Goal: Information Seeking & Learning: Learn about a topic

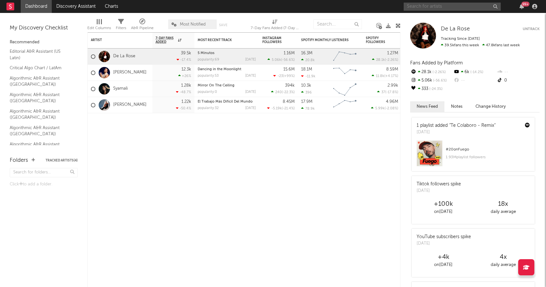
click at [435, 8] on input "text" at bounding box center [451, 7] width 97 height 8
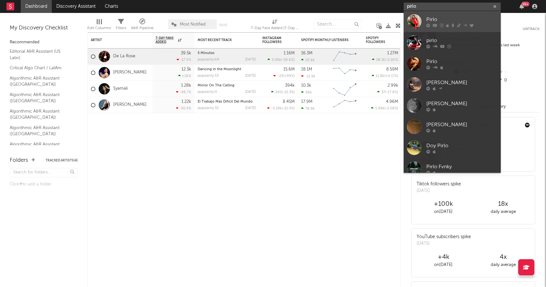
type input "pirlo"
click at [433, 22] on div "Pirlo" at bounding box center [461, 20] width 71 height 8
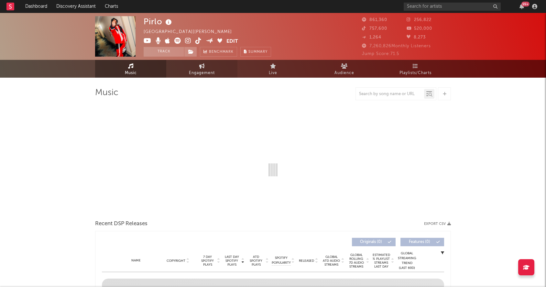
click at [196, 72] on span "Engagement" at bounding box center [202, 73] width 26 height 8
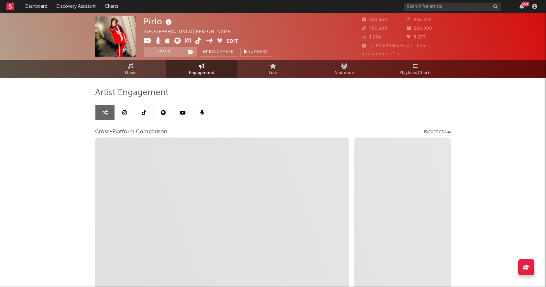
select select "1w"
click at [128, 113] on link at bounding box center [124, 112] width 19 height 15
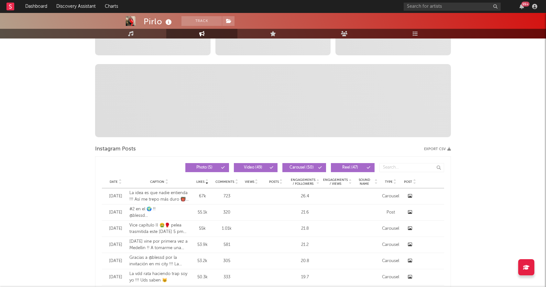
select select "6m"
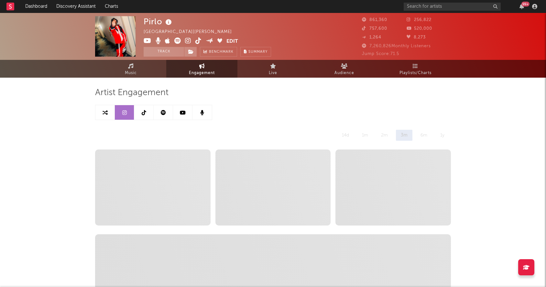
click at [145, 114] on icon at bounding box center [144, 112] width 5 height 5
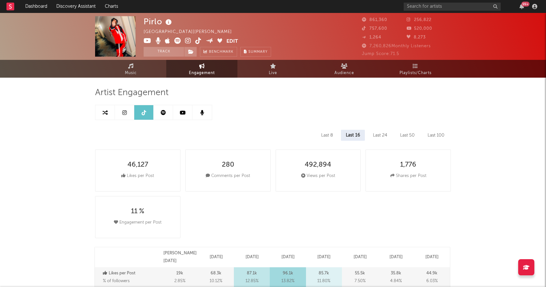
select select "6m"
click at [467, 12] on div "99 +" at bounding box center [471, 6] width 136 height 13
click at [462, 6] on input "text" at bounding box center [451, 7] width 97 height 8
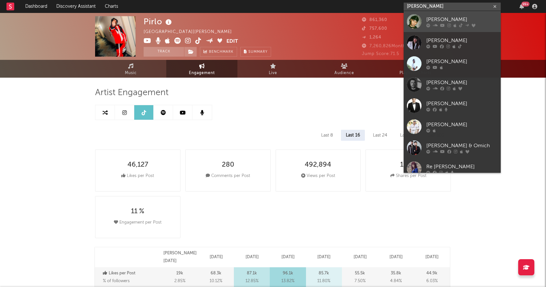
type input "[PERSON_NAME]"
click at [461, 16] on div "[PERSON_NAME]" at bounding box center [461, 20] width 71 height 8
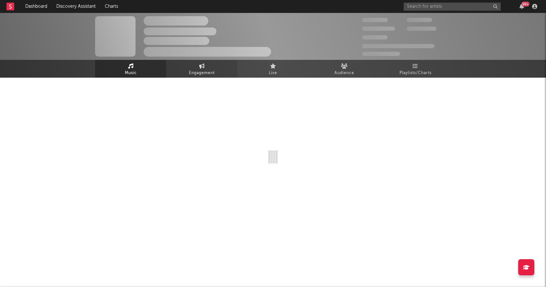
click at [197, 71] on span "Engagement" at bounding box center [202, 73] width 26 height 8
select select "1w"
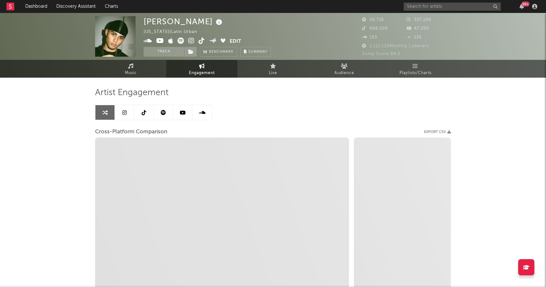
click at [126, 112] on icon at bounding box center [124, 112] width 5 height 5
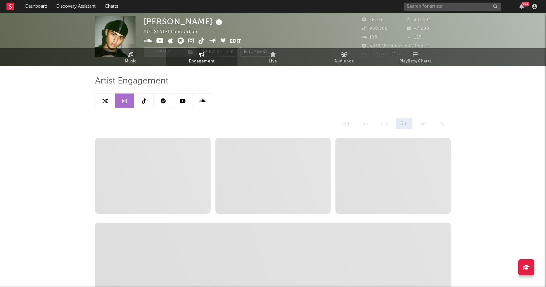
select select "1w"
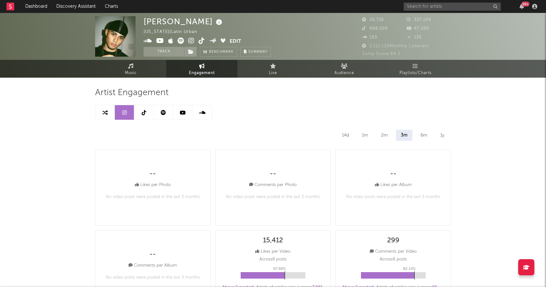
click at [163, 114] on icon at bounding box center [163, 112] width 5 height 5
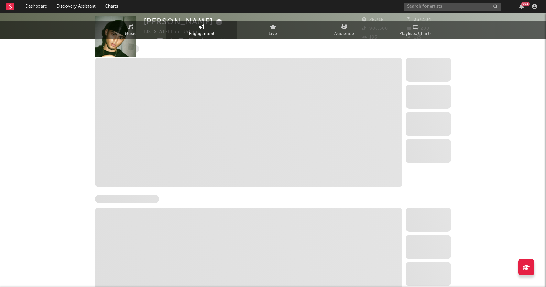
select select "1w"
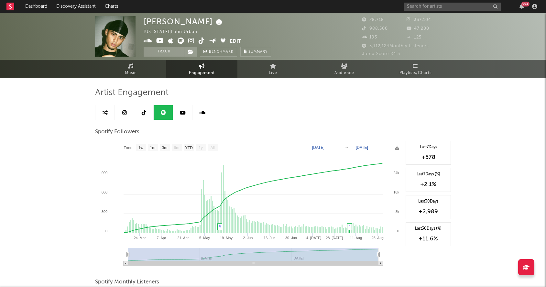
click at [141, 114] on link at bounding box center [143, 112] width 19 height 15
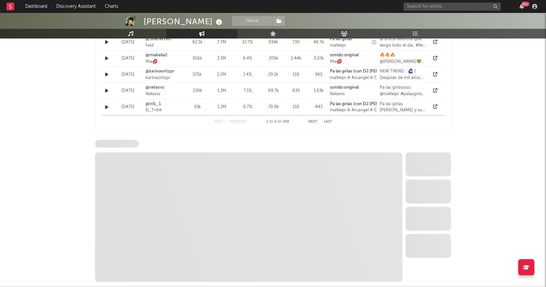
select select "6m"
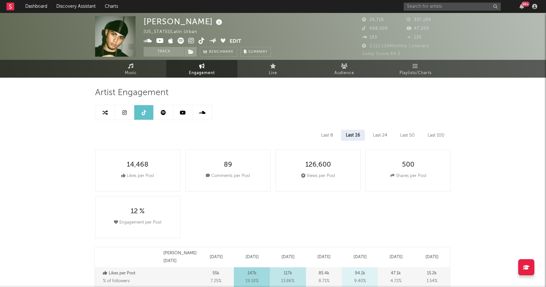
click at [124, 112] on icon at bounding box center [124, 112] width 5 height 5
select select "1w"
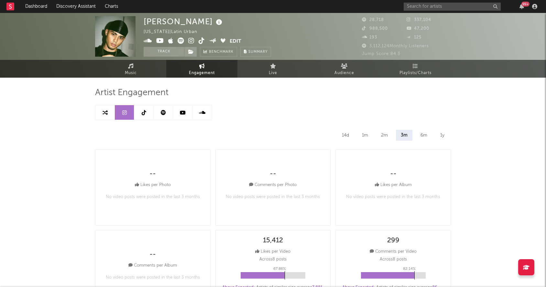
click at [144, 112] on icon at bounding box center [144, 112] width 5 height 5
select select "6m"
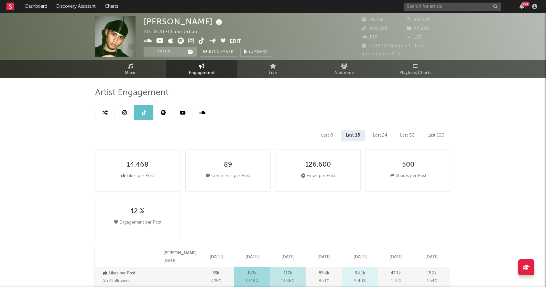
click at [162, 111] on icon at bounding box center [163, 112] width 5 height 5
select select "1w"
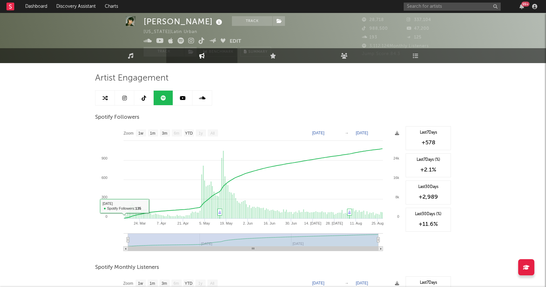
scroll to position [18, 0]
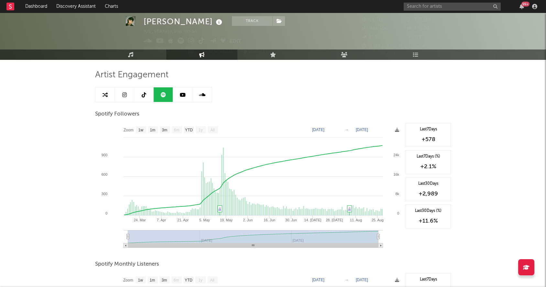
click at [183, 94] on icon at bounding box center [183, 94] width 6 height 5
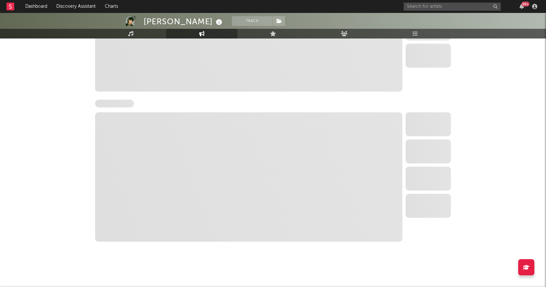
select select "1w"
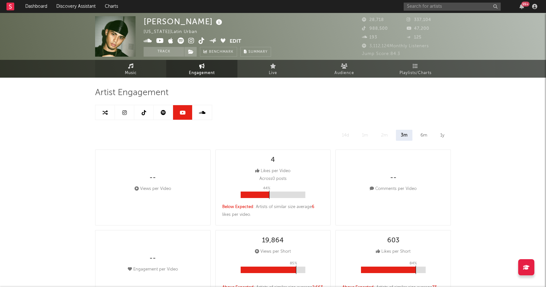
click at [139, 66] on link "Music" at bounding box center [130, 69] width 71 height 18
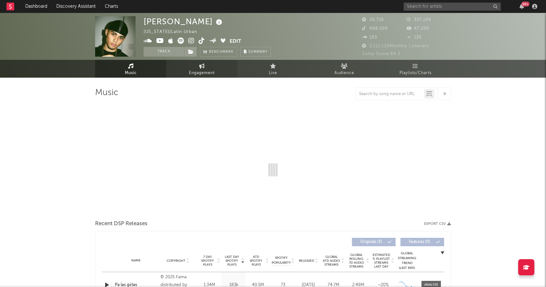
select select "6m"
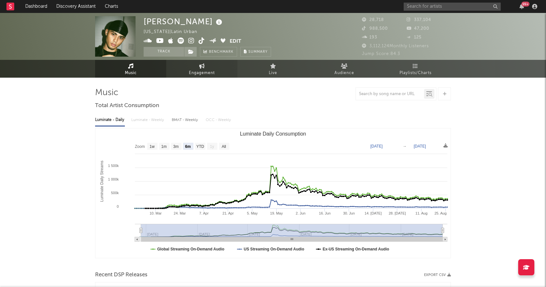
click at [196, 68] on link "Engagement" at bounding box center [201, 69] width 71 height 18
select select "1w"
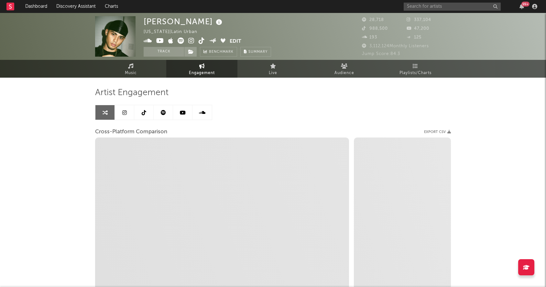
click at [165, 114] on icon at bounding box center [163, 112] width 5 height 5
select select "1w"
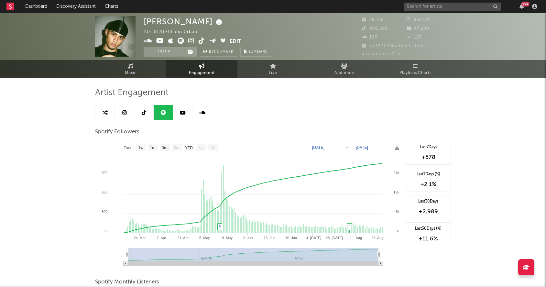
click at [145, 116] on link at bounding box center [143, 112] width 19 height 15
select select "6m"
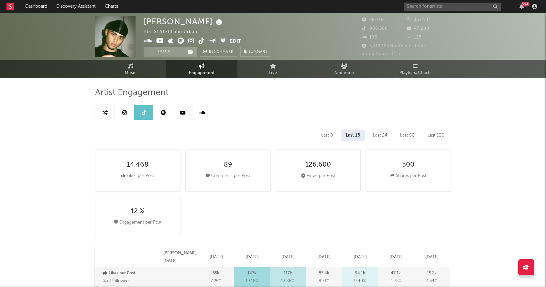
click at [125, 115] on icon at bounding box center [124, 112] width 5 height 5
select select "1w"
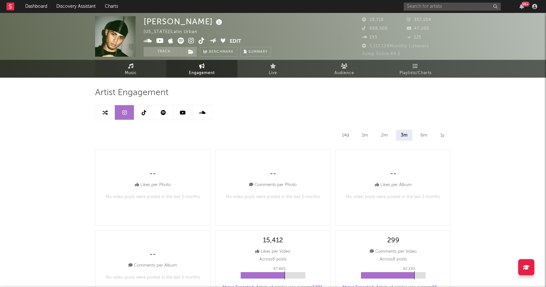
click at [138, 72] on link "Music" at bounding box center [130, 69] width 71 height 18
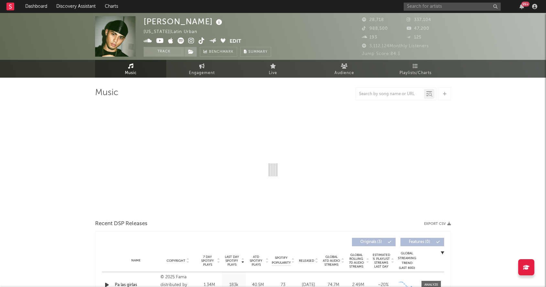
select select "6m"
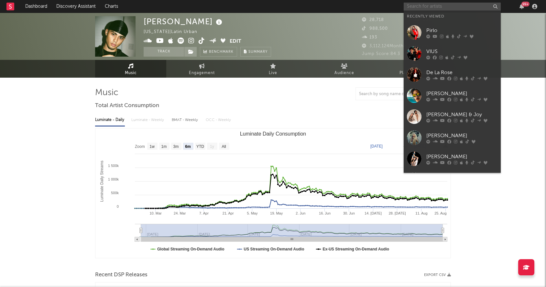
click at [441, 7] on input "text" at bounding box center [451, 7] width 97 height 8
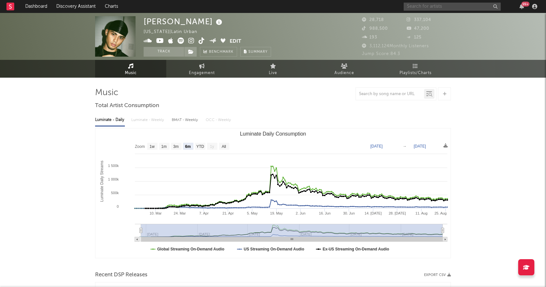
click at [434, 5] on input "text" at bounding box center [451, 7] width 97 height 8
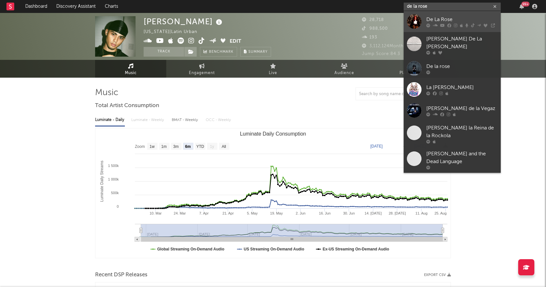
type input "de la rose"
click at [440, 22] on div "De La Rose" at bounding box center [461, 20] width 71 height 8
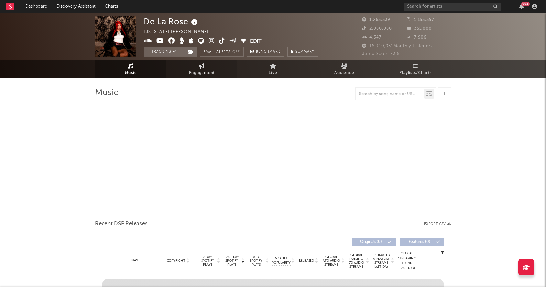
click at [190, 73] on span "Engagement" at bounding box center [202, 73] width 26 height 8
select select "1w"
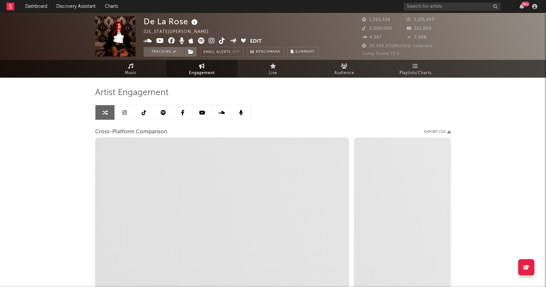
click at [123, 110] on icon at bounding box center [124, 112] width 5 height 5
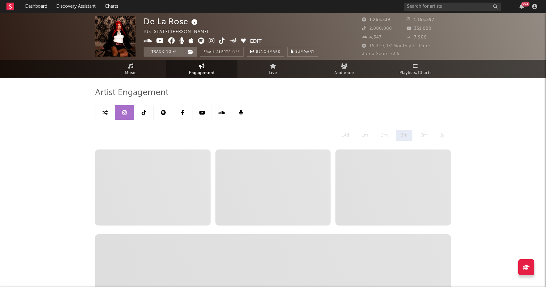
select select "6m"
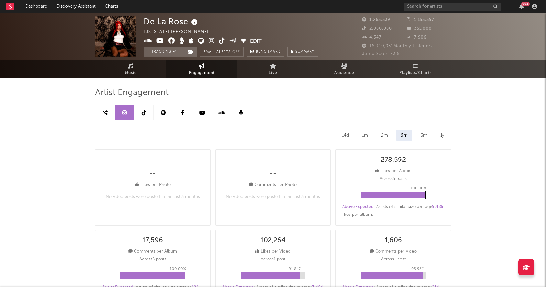
click at [145, 109] on link at bounding box center [143, 112] width 19 height 15
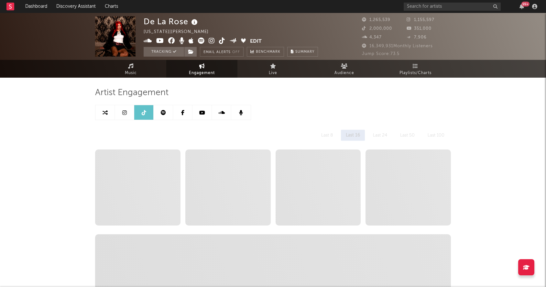
select select "6m"
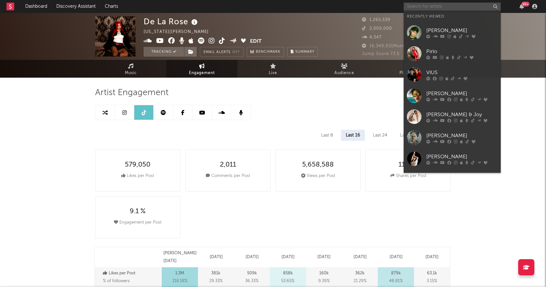
click at [449, 4] on input "text" at bounding box center [451, 7] width 97 height 8
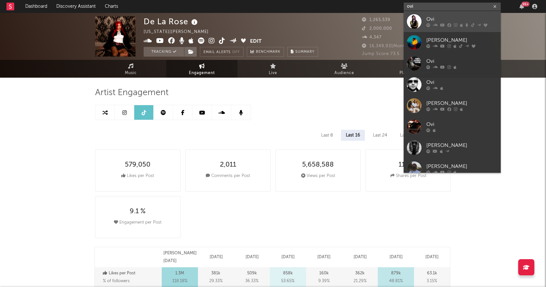
type input "ovi"
click at [446, 23] on div "Ovi" at bounding box center [461, 20] width 71 height 8
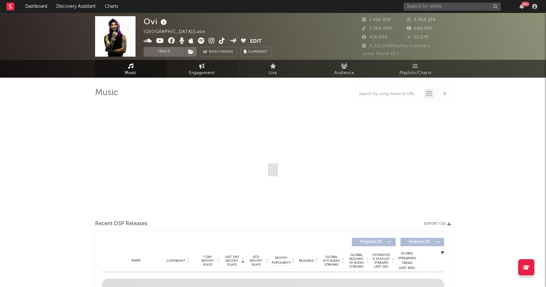
click at [190, 71] on span "Engagement" at bounding box center [202, 73] width 26 height 8
select select "1w"
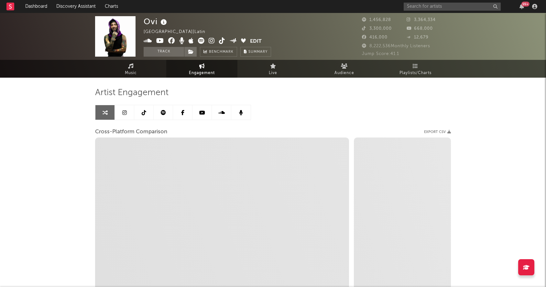
click at [121, 114] on link at bounding box center [124, 112] width 19 height 15
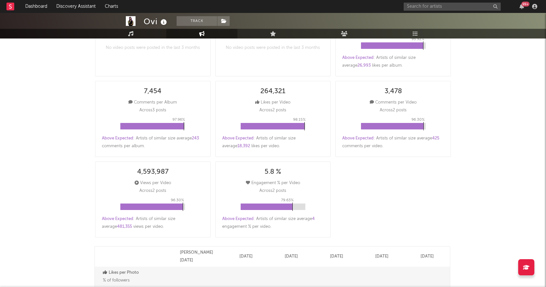
select select "6m"
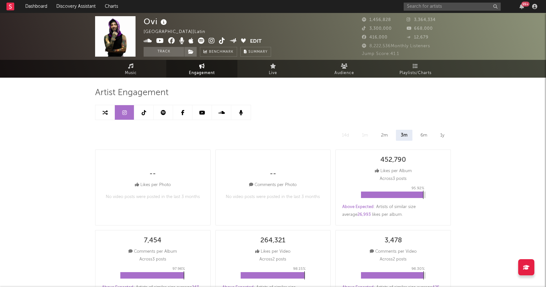
click at [143, 114] on icon at bounding box center [144, 112] width 5 height 5
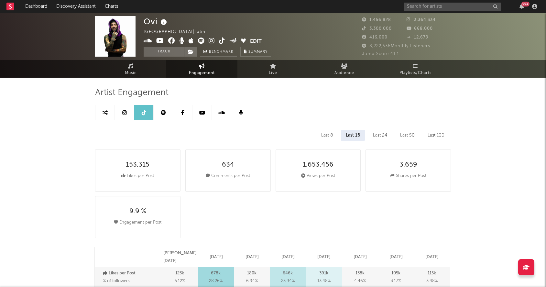
select select "6m"
click at [166, 114] on link at bounding box center [163, 112] width 19 height 15
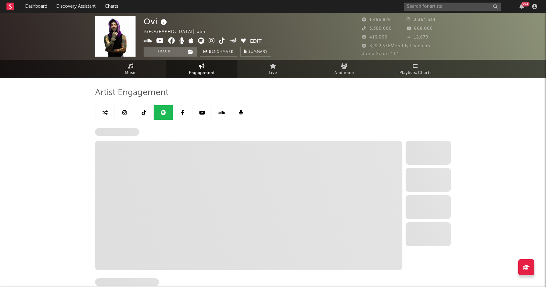
select select "6m"
select select "1w"
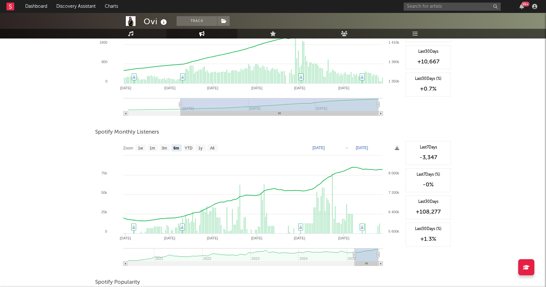
scroll to position [147, 0]
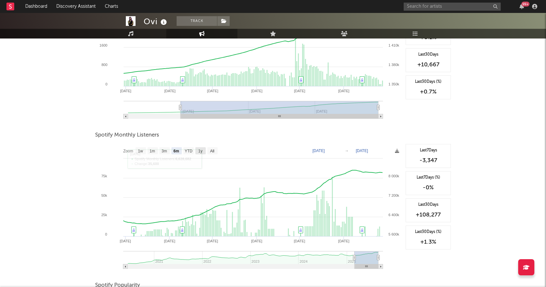
click at [202, 152] on text "1y" at bounding box center [200, 151] width 4 height 5
select select "1y"
type input "2024-08-28"
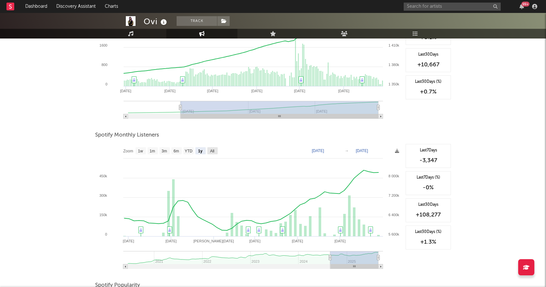
click at [214, 151] on text "All" at bounding box center [212, 151] width 4 height 5
select select "All"
type input "2020-06-01"
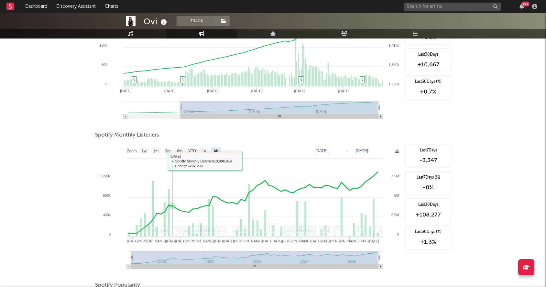
click at [167, 154] on rect at bounding box center [168, 150] width 10 height 7
select select "3m"
type input "2025-05-28"
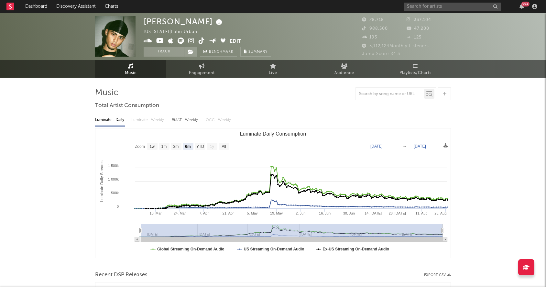
select select "6m"
click at [431, 6] on input "text" at bounding box center [451, 7] width 97 height 8
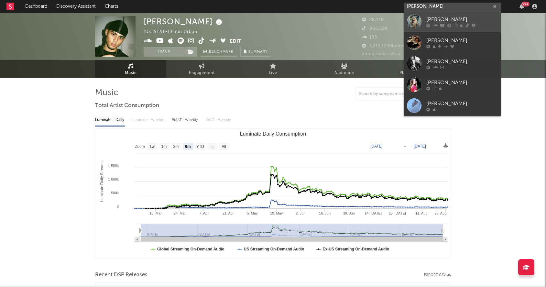
type input "elena rose"
click at [435, 24] on icon at bounding box center [435, 25] width 5 height 4
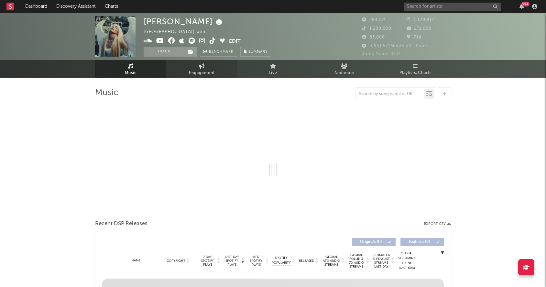
click at [200, 71] on span "Engagement" at bounding box center [202, 73] width 26 height 8
select select "1m"
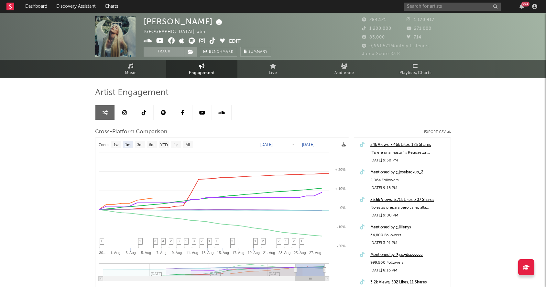
click at [123, 113] on icon at bounding box center [124, 112] width 5 height 5
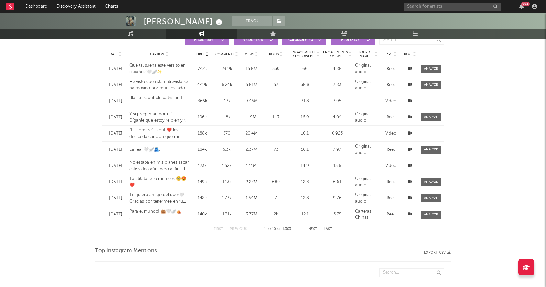
select select "6m"
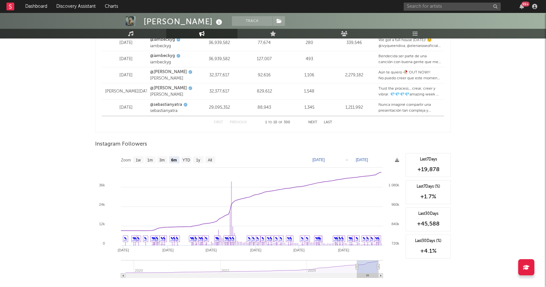
scroll to position [941, 0]
